Goal: Information Seeking & Learning: Learn about a topic

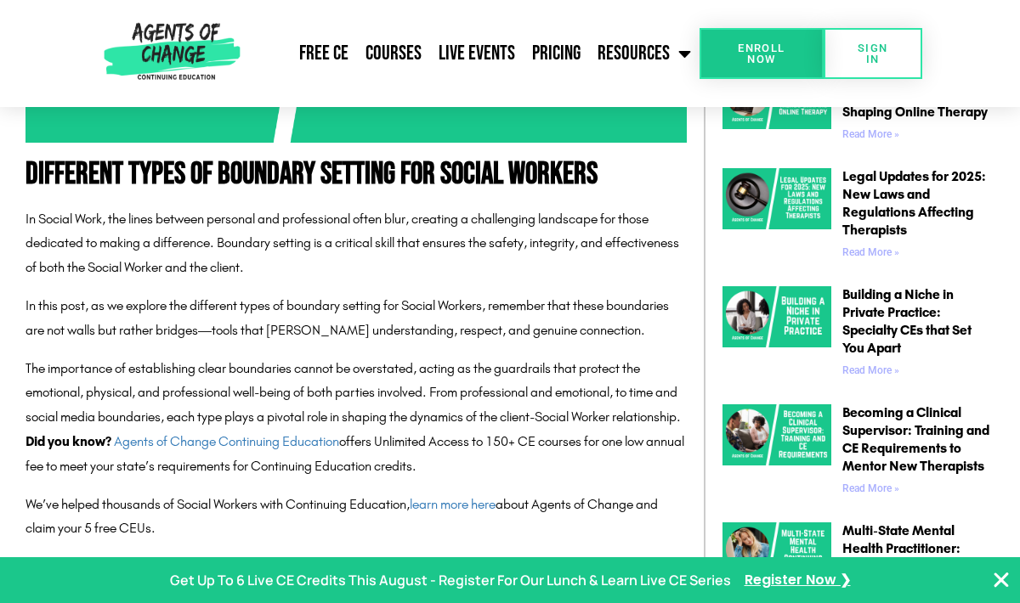
scroll to position [680, 0]
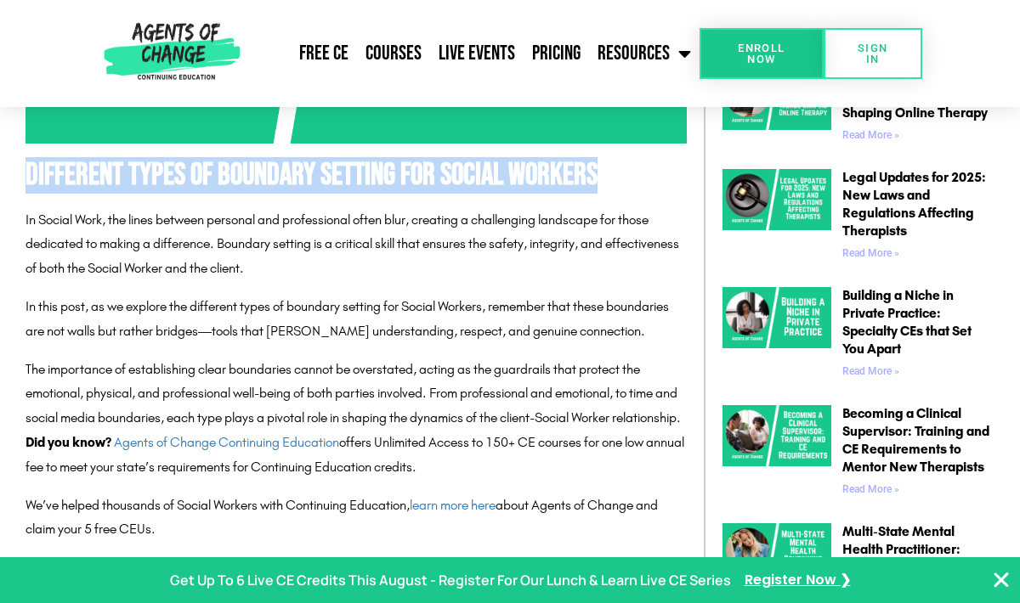
drag, startPoint x: 20, startPoint y: 173, endPoint x: 628, endPoint y: 196, distance: 609.0
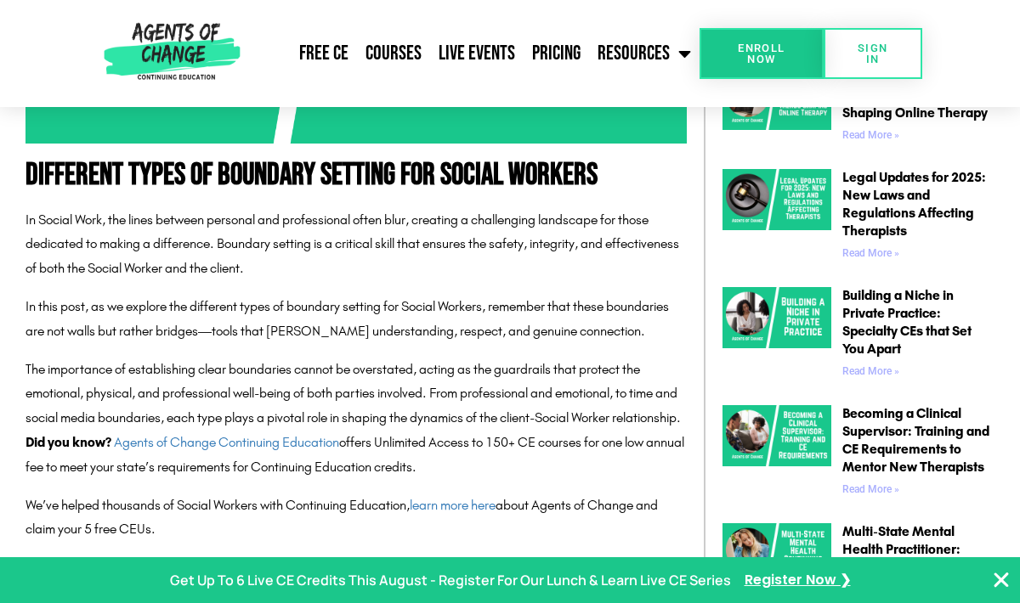
drag, startPoint x: 25, startPoint y: 171, endPoint x: 681, endPoint y: 548, distance: 756.9
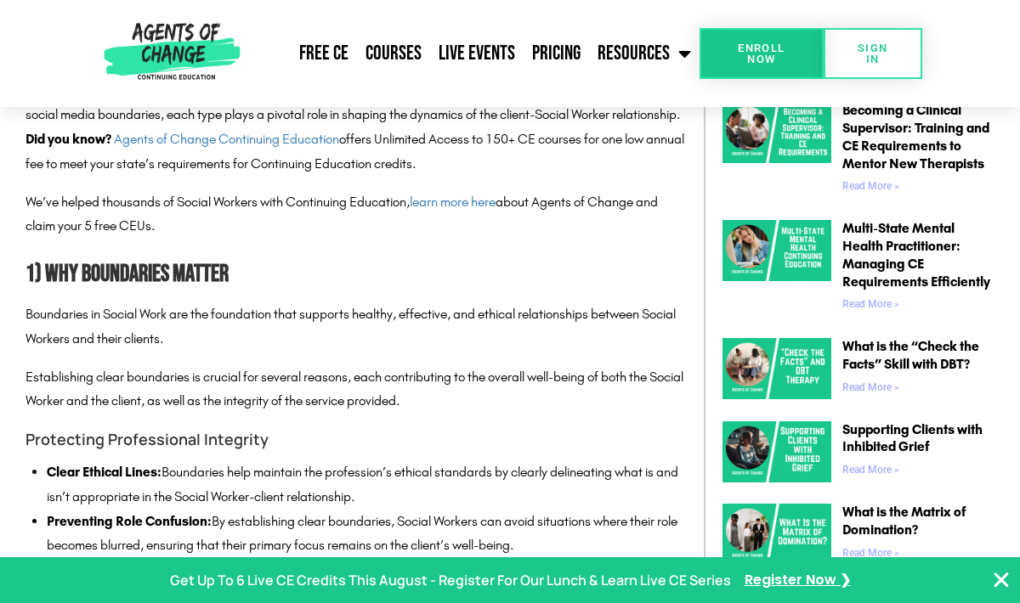
scroll to position [986, 0]
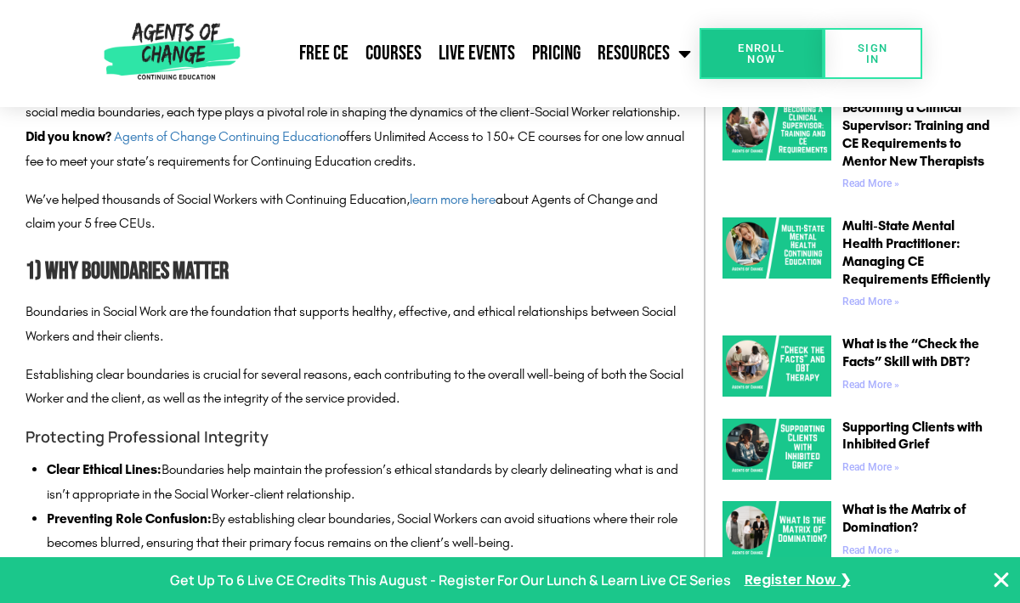
copy div "Loremipsu Dolor si Ametcons Adipisc eli Seddoe Tempori Ut Labore Etdo, mag aliq…"
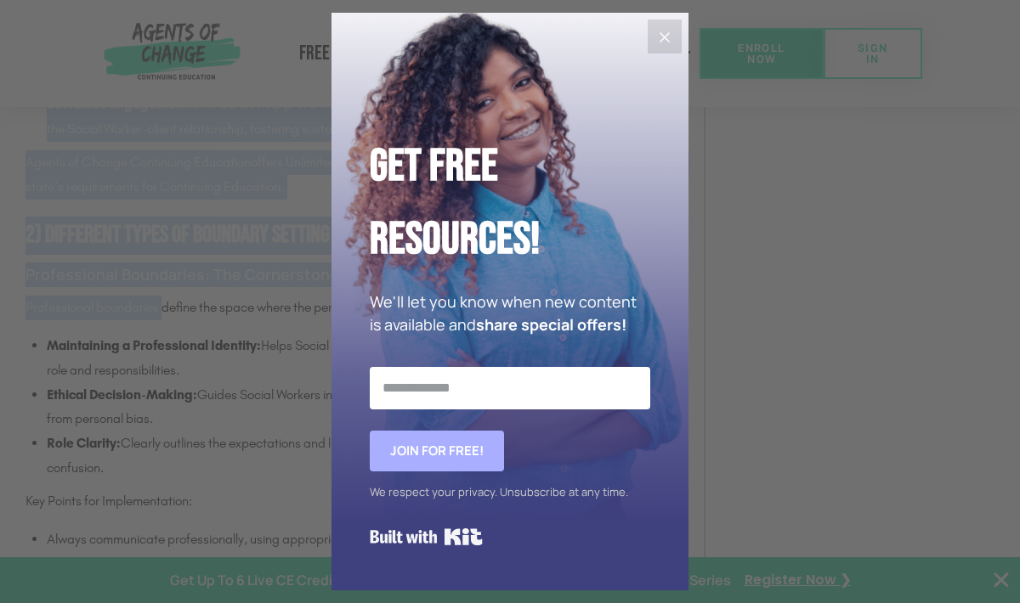
scroll to position [2210, 0]
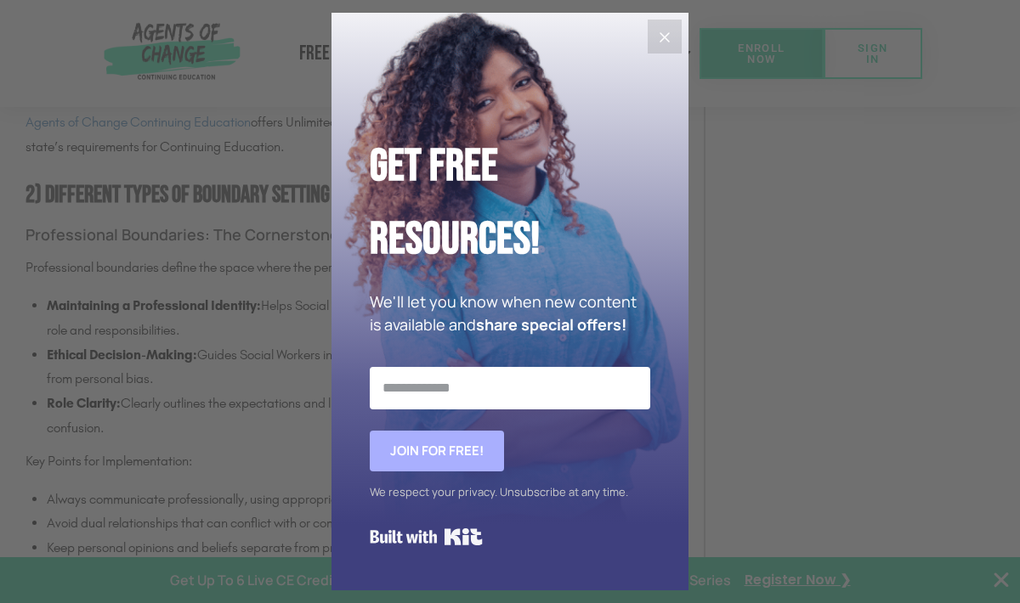
drag, startPoint x: 17, startPoint y: 292, endPoint x: 167, endPoint y: 337, distance: 156.5
click at [653, 42] on button "Close" at bounding box center [665, 37] width 34 height 34
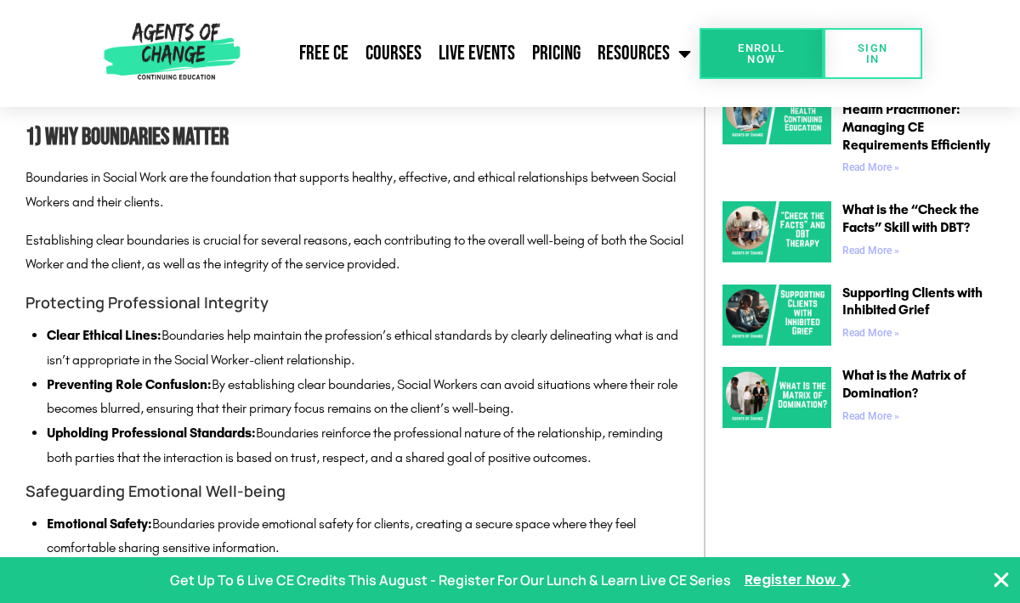
scroll to position [1088, 0]
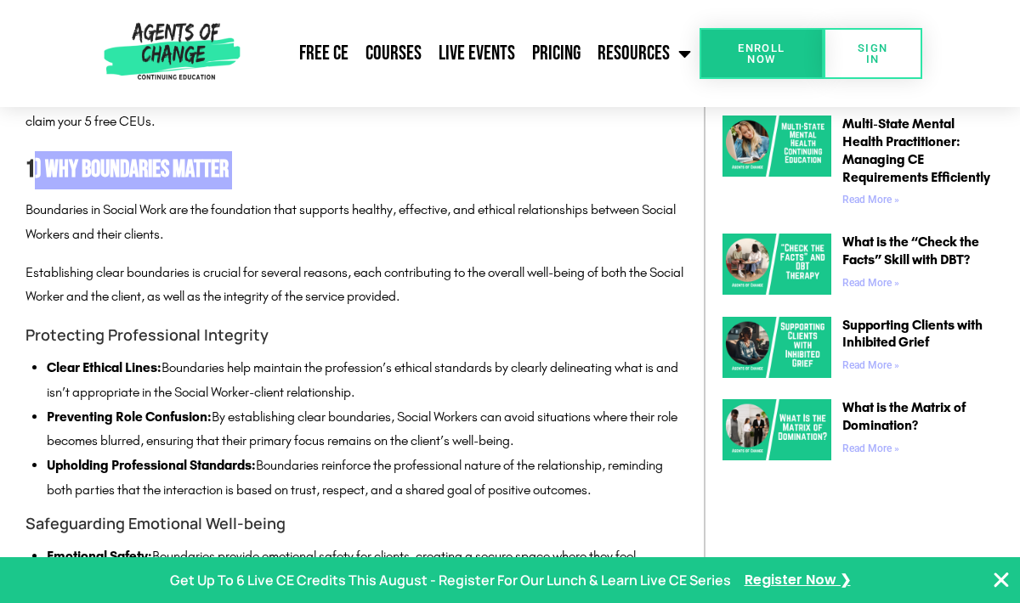
drag, startPoint x: 31, startPoint y: 190, endPoint x: 302, endPoint y: 221, distance: 272.0
click at [38, 223] on p "Boundaries in Social Work are the foundation that supports healthy, effective, …" at bounding box center [355, 222] width 661 height 49
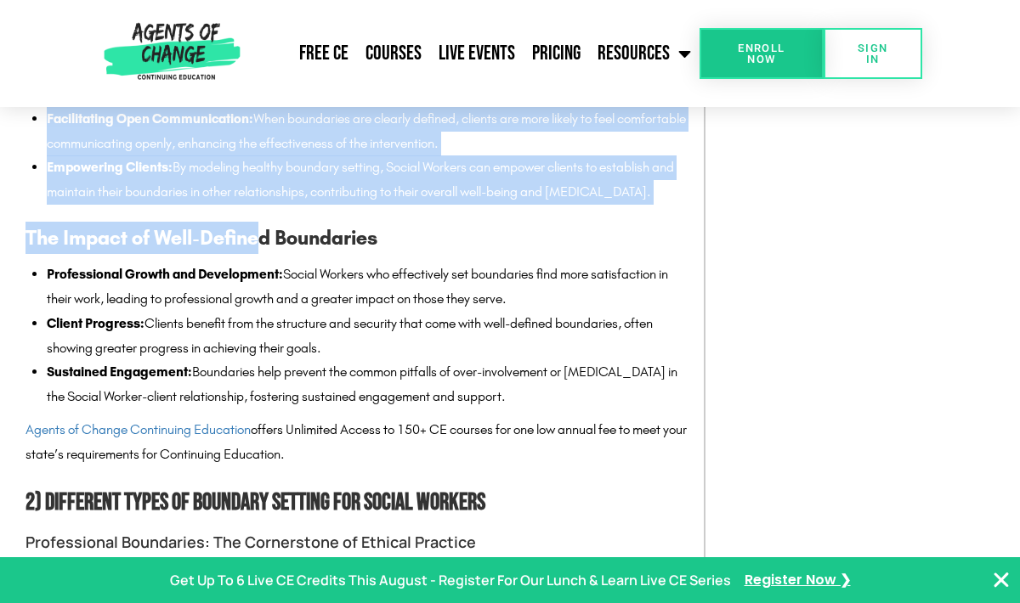
scroll to position [1904, 0]
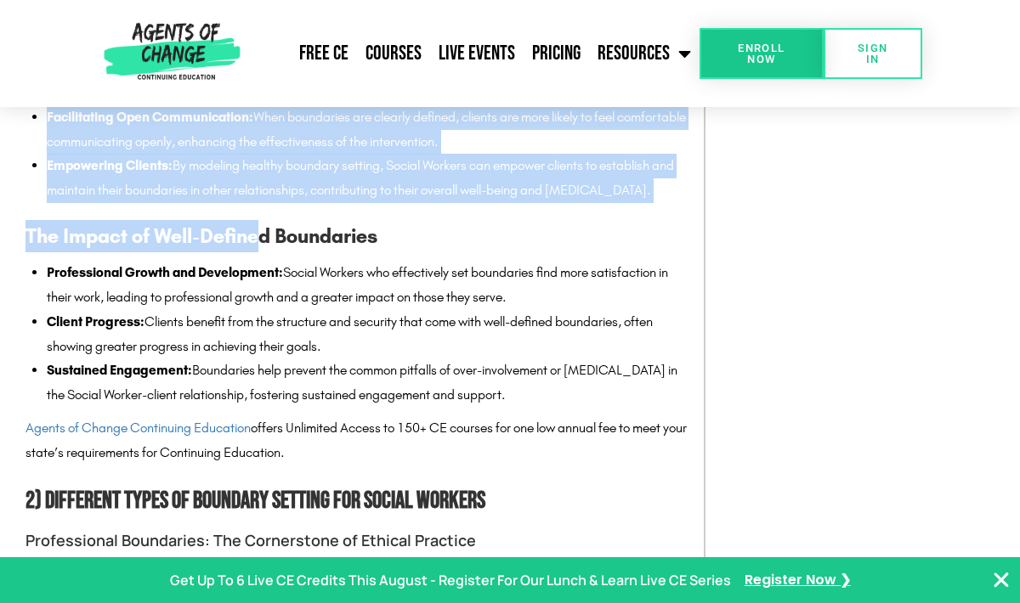
drag, startPoint x: 27, startPoint y: 189, endPoint x: 256, endPoint y: 248, distance: 236.3
copy div "2) Lor Ipsumdolor Sitame Consectetu ad Elitse Doei tem inc utlaboreet dolo magn…"
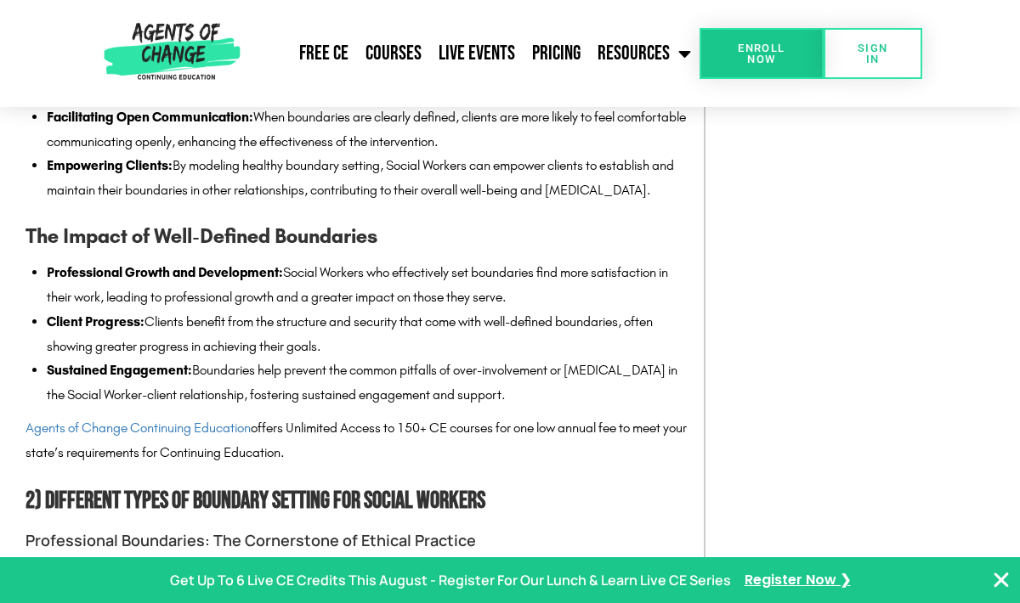
drag, startPoint x: 28, startPoint y: 255, endPoint x: 48, endPoint y: 253, distance: 20.5
click at [48, 252] on h3 "The Impact of Well-Defined Boundaries" at bounding box center [355, 236] width 661 height 32
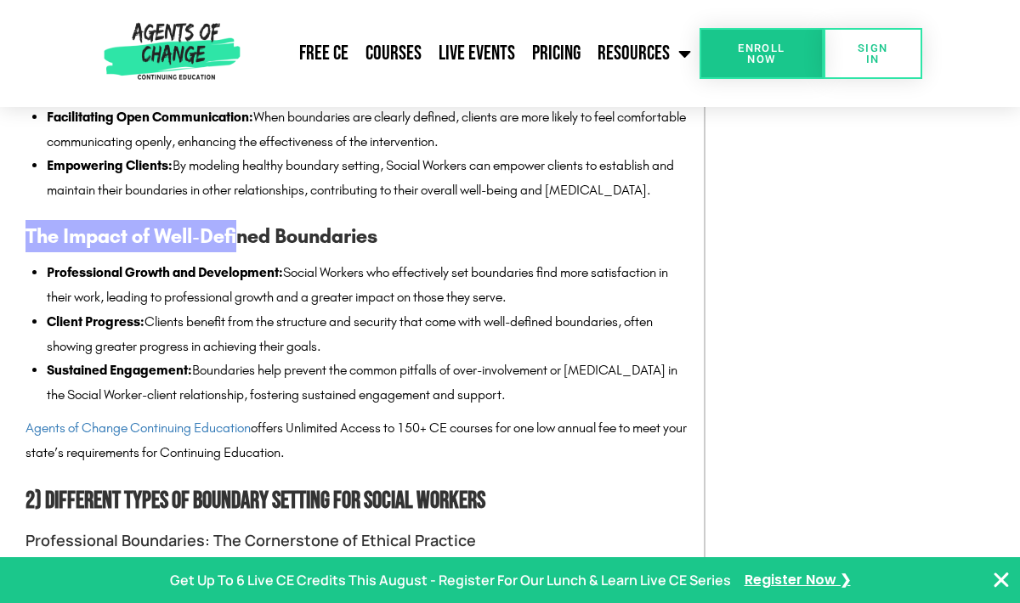
drag, startPoint x: 20, startPoint y: 254, endPoint x: 237, endPoint y: 267, distance: 217.1
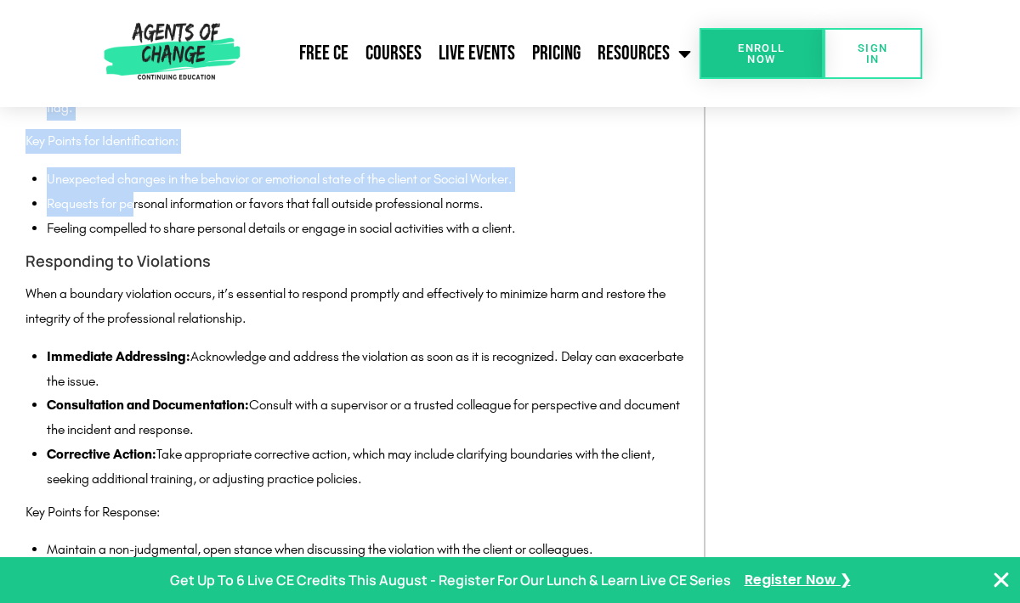
scroll to position [4386, 0]
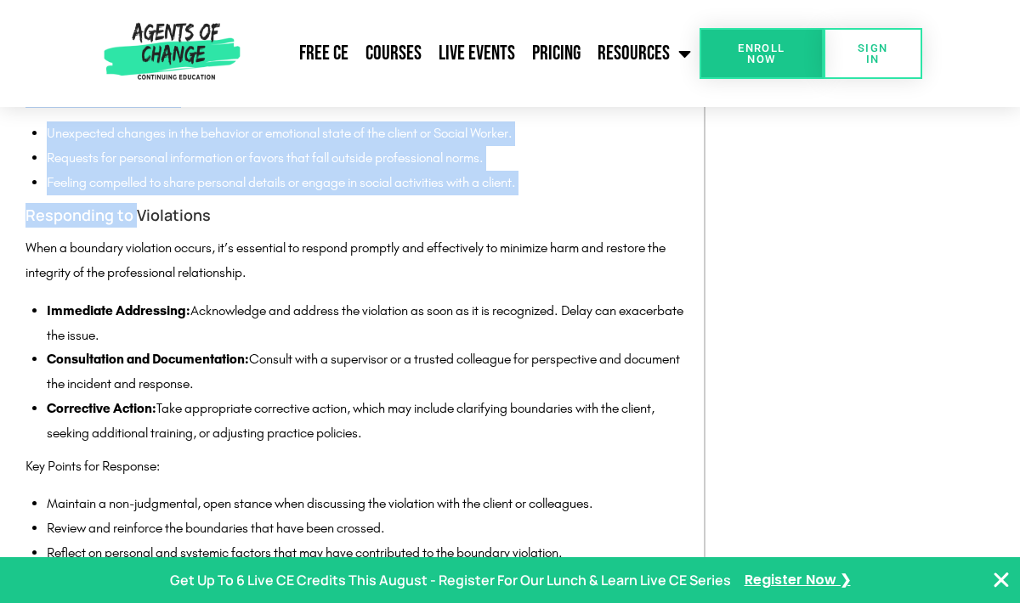
drag, startPoint x: 31, startPoint y: 256, endPoint x: 129, endPoint y: 275, distance: 100.5
copy div "Lor Ipsumd si Amet-Consect Adipiscing Elitseddoeiu Tempor inc Utlaboreetd: Magn…"
click at [611, 108] on p "Key Points for Identification:" at bounding box center [355, 95] width 661 height 25
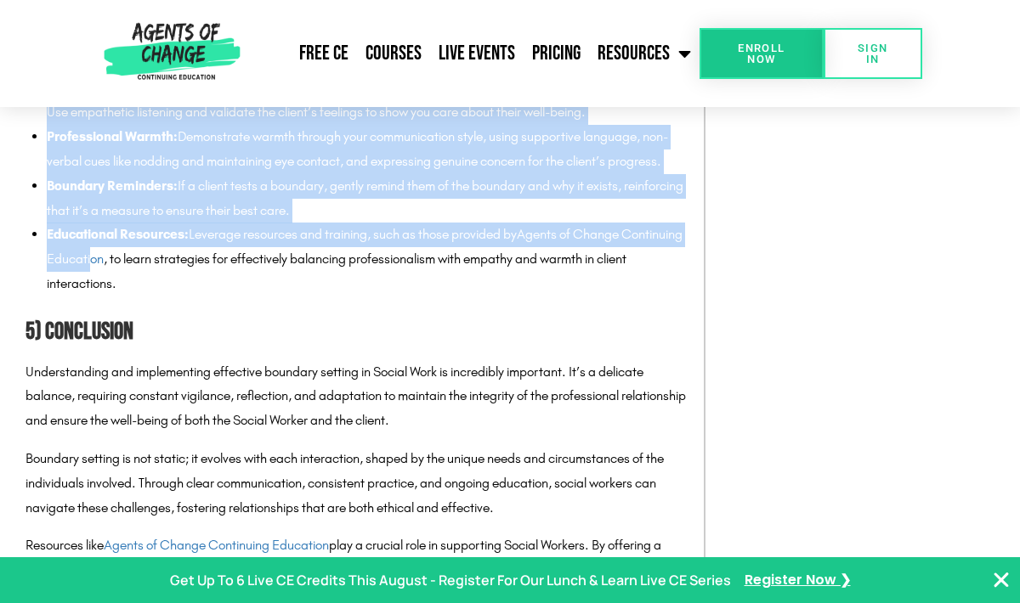
scroll to position [6698, 0]
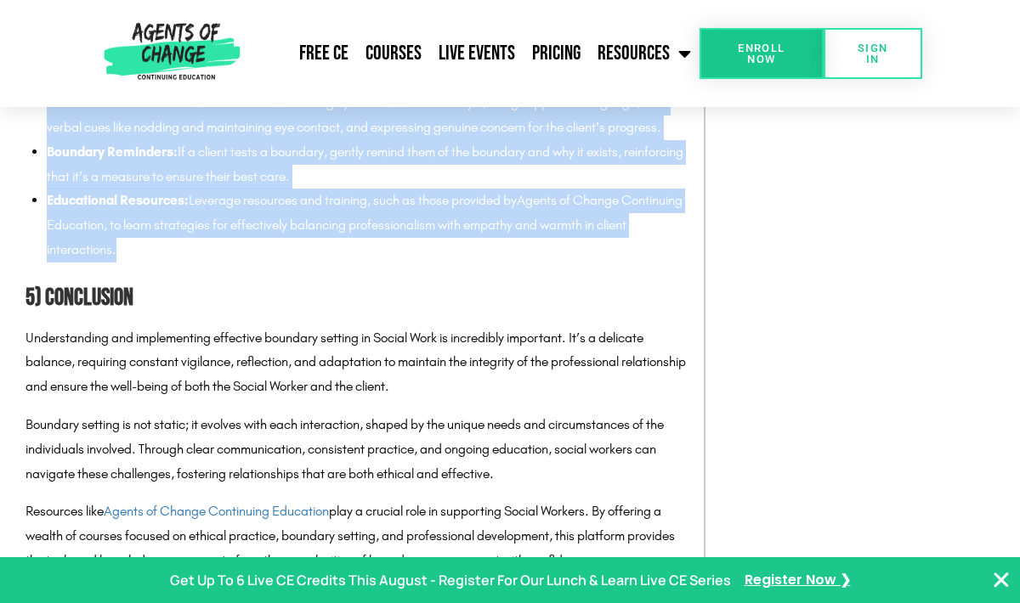
drag, startPoint x: 29, startPoint y: 288, endPoint x: 158, endPoint y: 337, distance: 138.3
copy div "Loremipsum do Sitametcon Adip e seddoeiu temporinc utlabo, et’d magnaaliq en ad…"
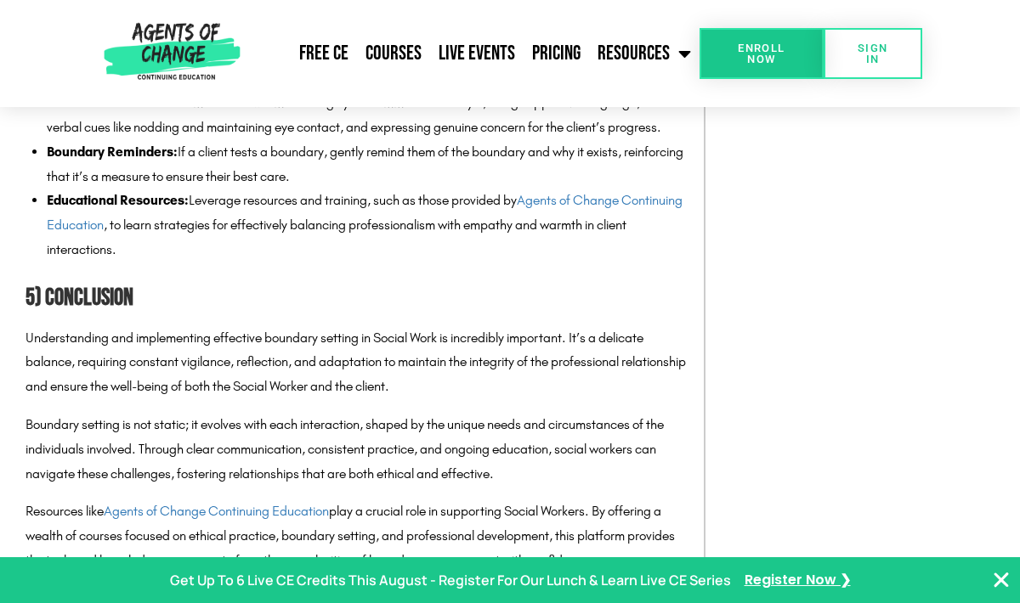
click at [242, 318] on h2 "5) Conclusion" at bounding box center [355, 299] width 661 height 38
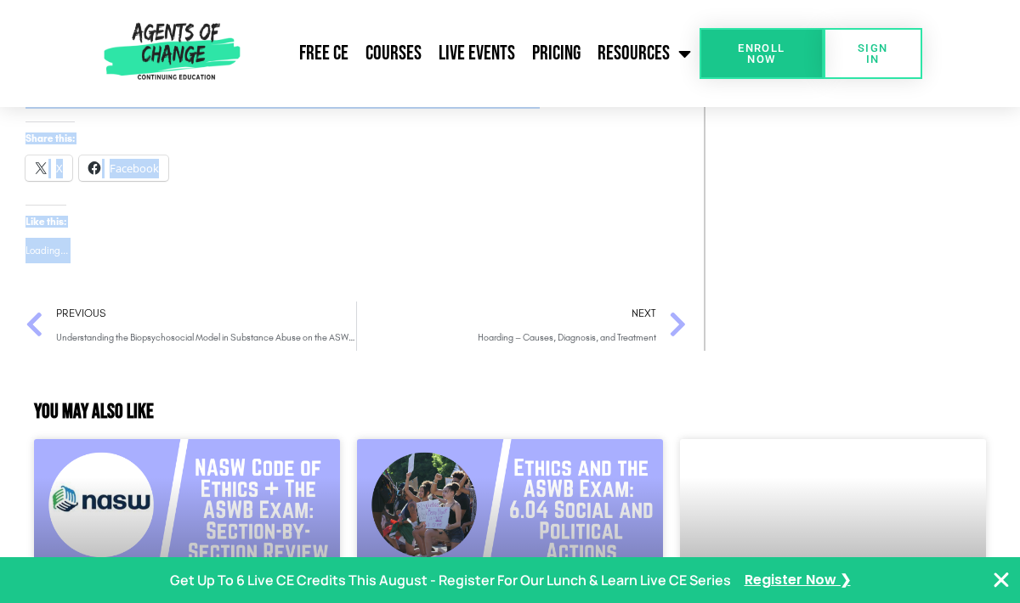
scroll to position [7509, 0]
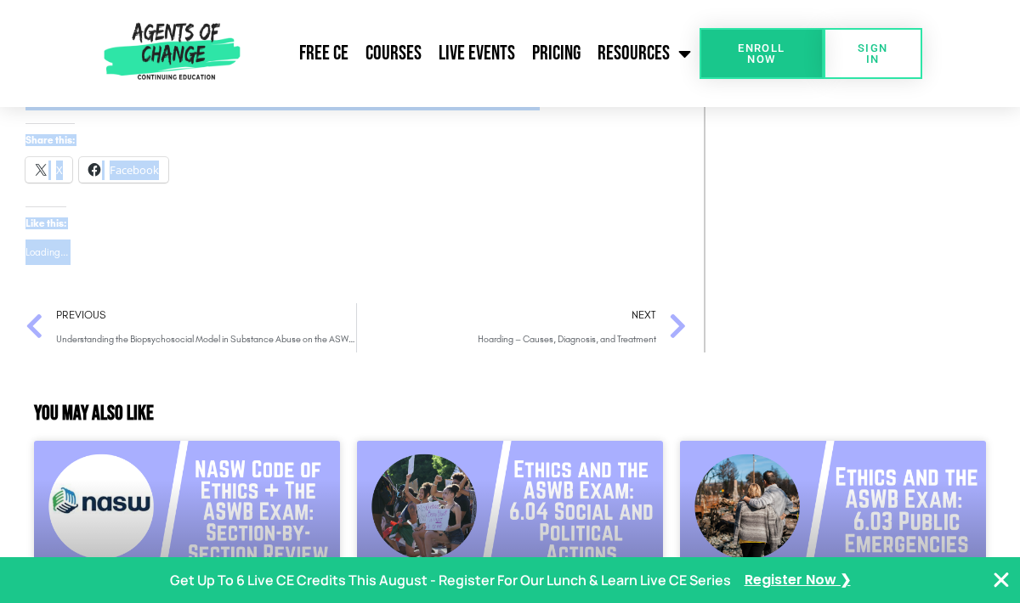
drag, startPoint x: 27, startPoint y: 369, endPoint x: 184, endPoint y: 371, distance: 157.3
click at [327, 110] on p "Disclaimer: This content has been made available for informational and educatio…" at bounding box center [355, 85] width 661 height 49
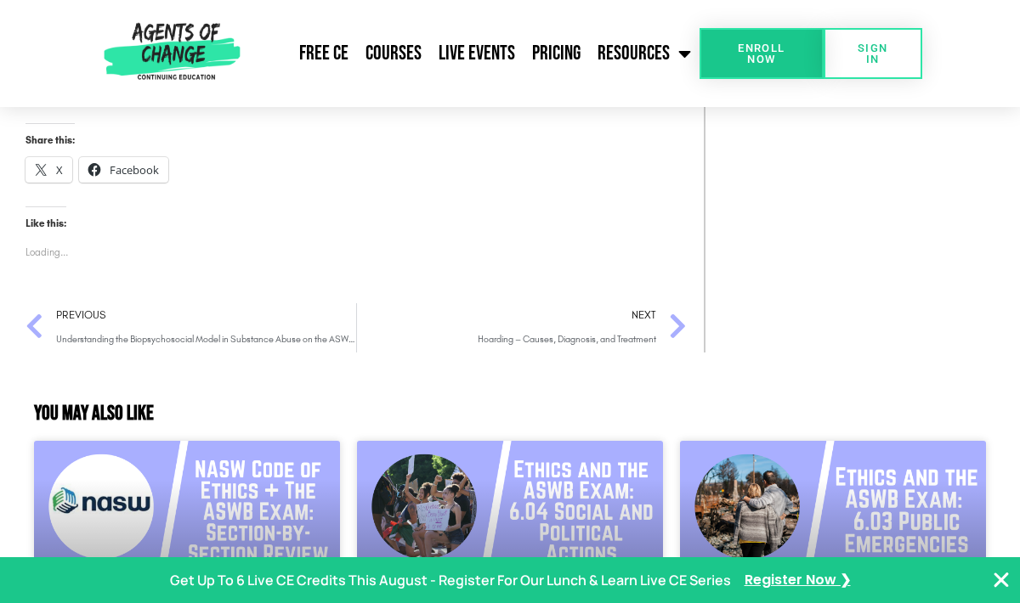
click at [246, 193] on ul "Click to share on X (Opens in new window) X Click to share on Facebook (Opens i…" at bounding box center [355, 175] width 661 height 36
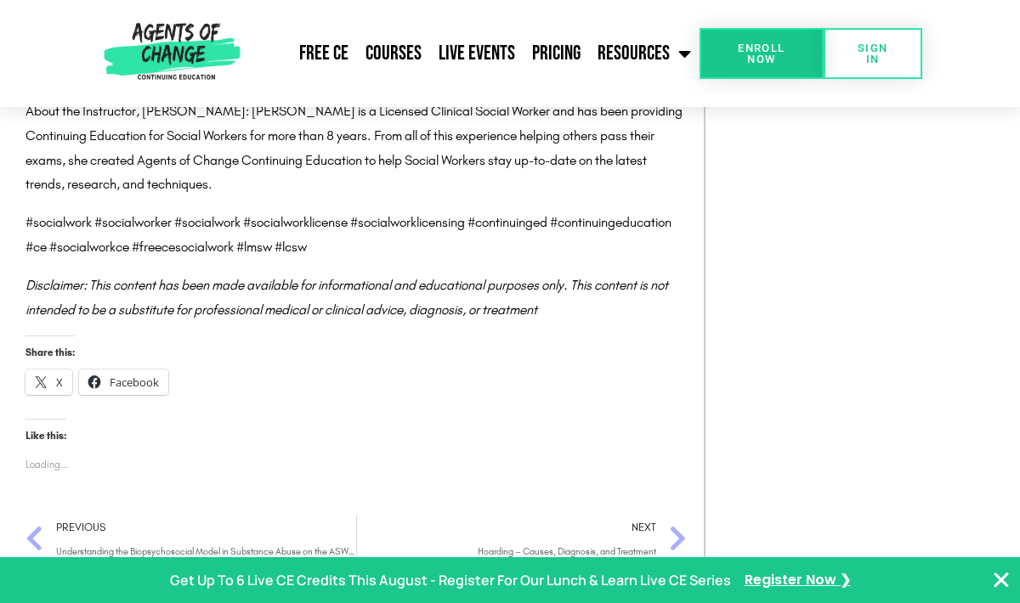
scroll to position [7271, 0]
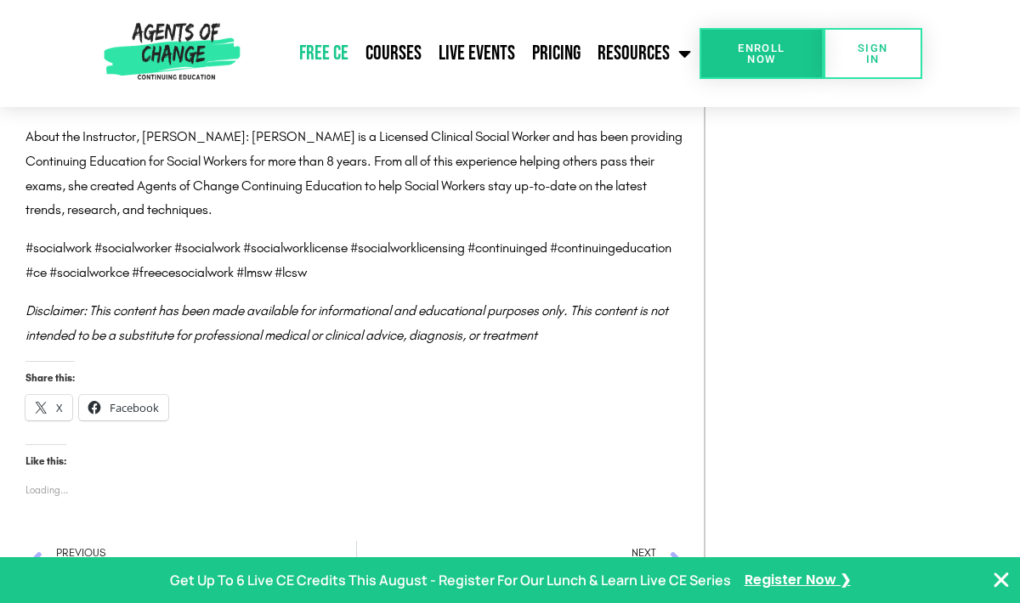
click at [332, 49] on link "Free CE" at bounding box center [324, 53] width 66 height 42
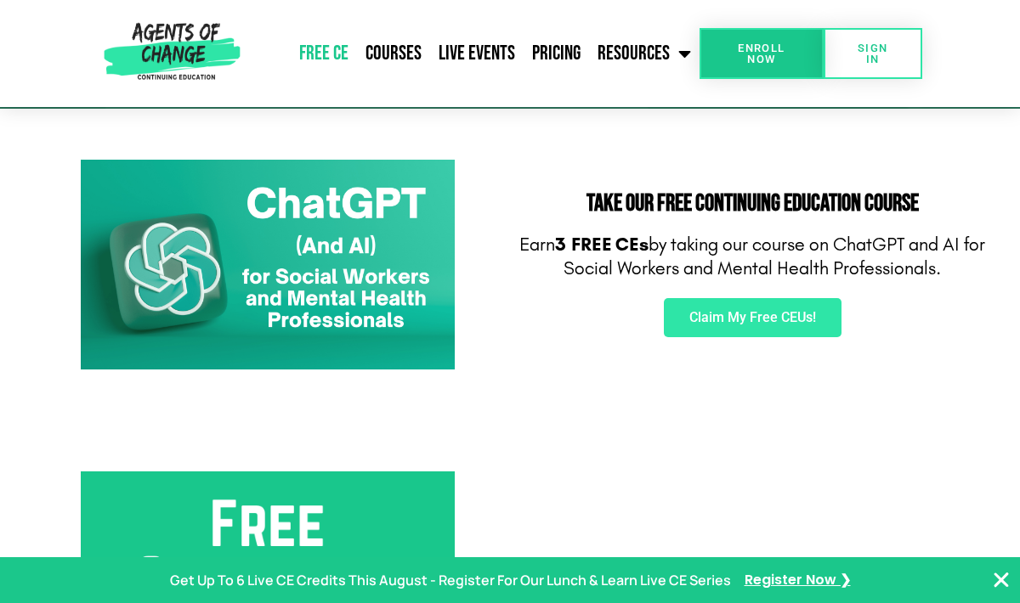
scroll to position [204, 0]
